Goal: Task Accomplishment & Management: Use online tool/utility

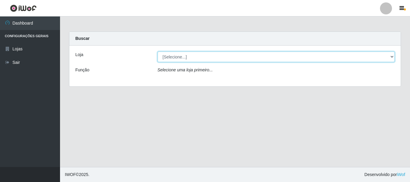
click at [392, 56] on select "[Selecione...] Nordestão - Alecrim" at bounding box center [276, 57] width 237 height 11
select select "453"
click at [158, 52] on select "[Selecione...] Nordestão - Alecrim" at bounding box center [276, 57] width 237 height 11
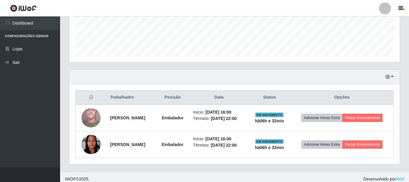
scroll to position [163, 0]
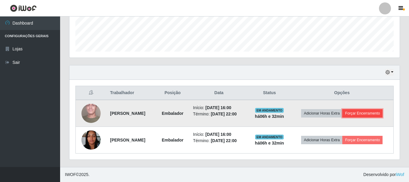
click at [365, 114] on button "Forçar Encerramento" at bounding box center [362, 113] width 40 height 8
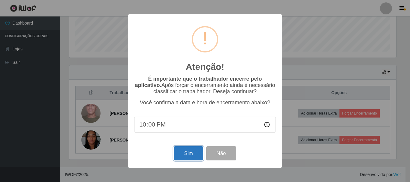
click at [189, 155] on button "Sim" at bounding box center [188, 154] width 29 height 14
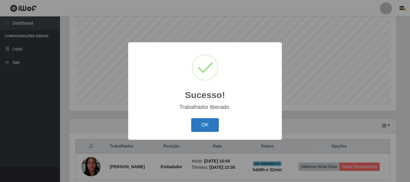
click at [211, 125] on button "OK" at bounding box center [205, 125] width 28 height 14
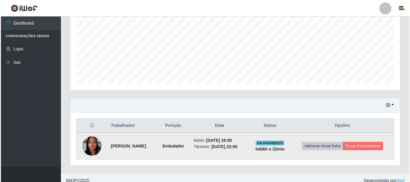
scroll to position [136, 0]
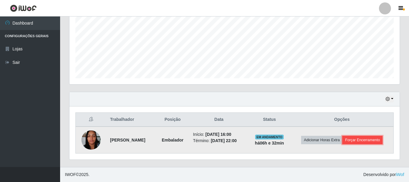
click at [361, 140] on button "Forçar Encerramento" at bounding box center [362, 140] width 40 height 8
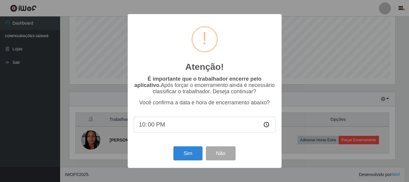
scroll to position [125, 327]
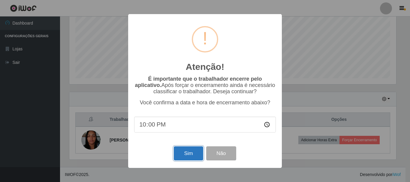
click at [195, 154] on button "Sim" at bounding box center [188, 154] width 29 height 14
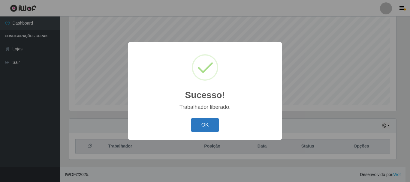
click at [207, 124] on button "OK" at bounding box center [205, 125] width 28 height 14
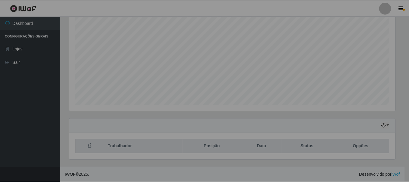
scroll to position [125, 330]
